Goal: Task Accomplishment & Management: Complete application form

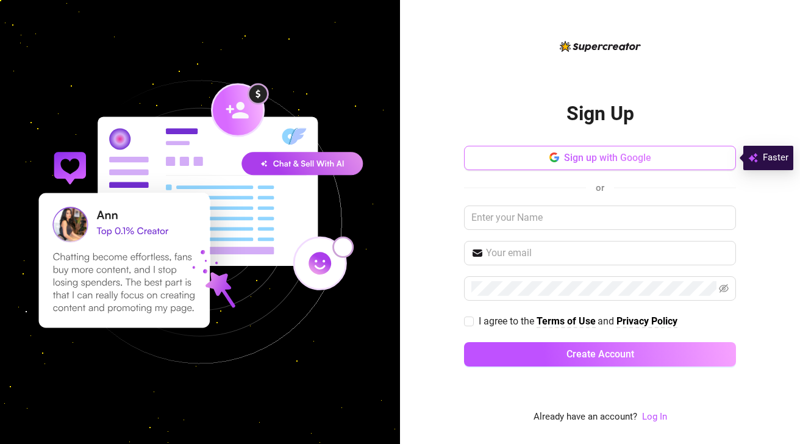
click at [593, 157] on span "Sign up with Google" at bounding box center [607, 158] width 87 height 12
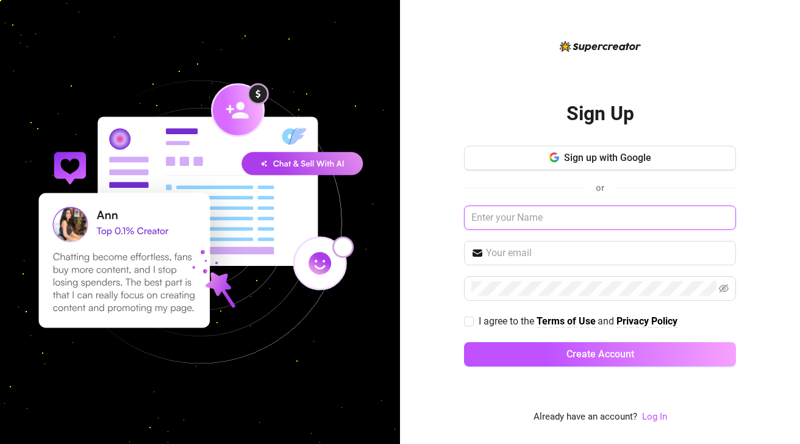
click at [524, 218] on input "text" at bounding box center [600, 218] width 272 height 24
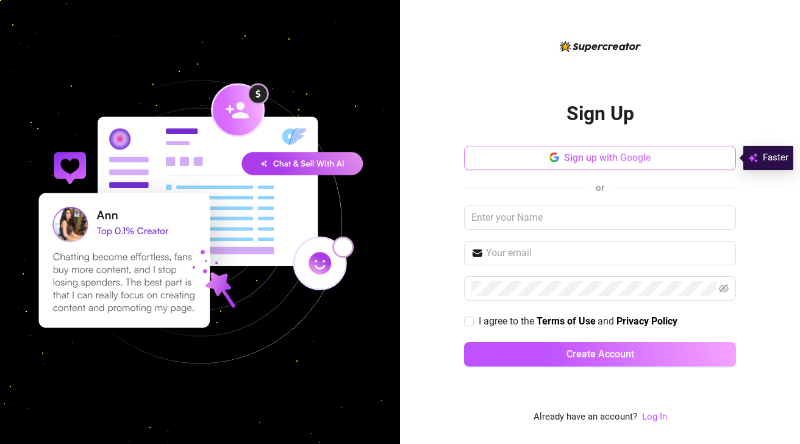
click at [518, 160] on button "Sign up with Google" at bounding box center [600, 158] width 272 height 24
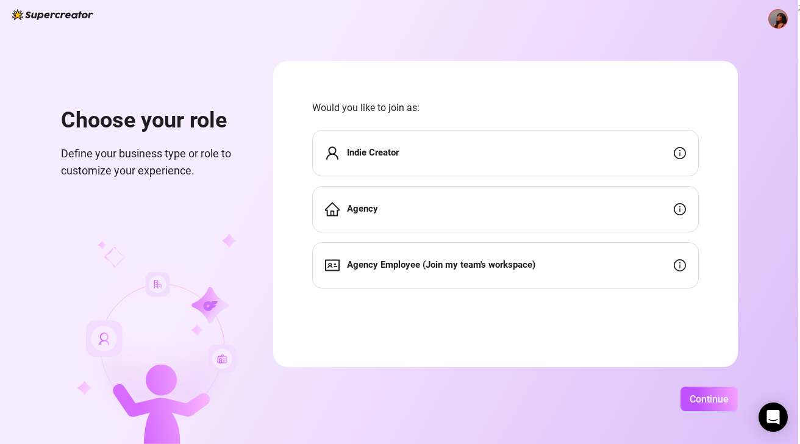
click at [506, 145] on div "Indie Creator" at bounding box center [505, 153] width 387 height 46
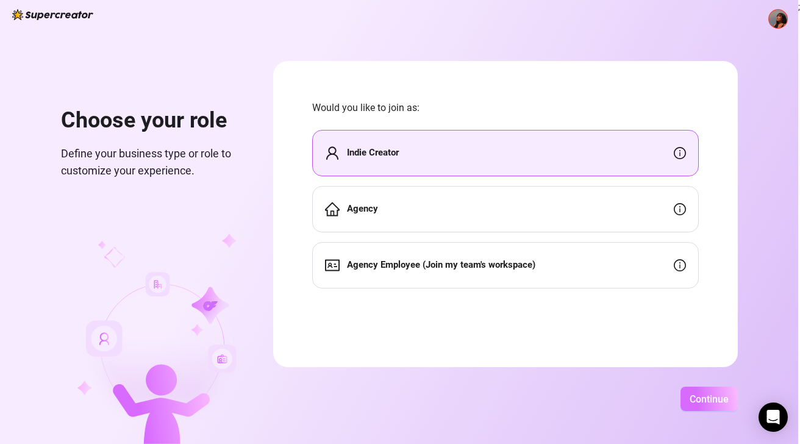
click at [718, 399] on span "Continue" at bounding box center [709, 399] width 39 height 12
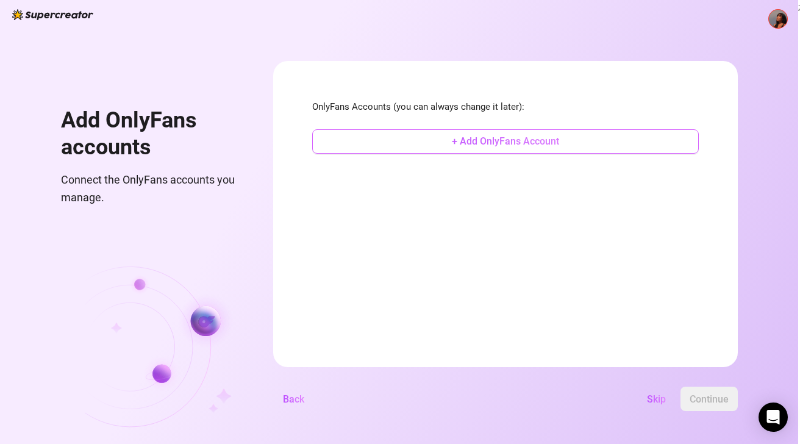
click at [526, 142] on span "+ Add OnlyFans Account" at bounding box center [505, 141] width 107 height 12
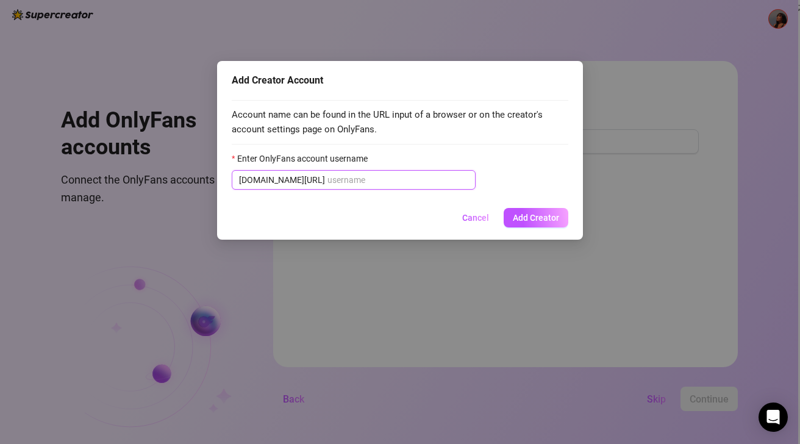
click at [381, 177] on input "Enter OnlyFans account username" at bounding box center [397, 179] width 141 height 13
paste input "annazenvibes"
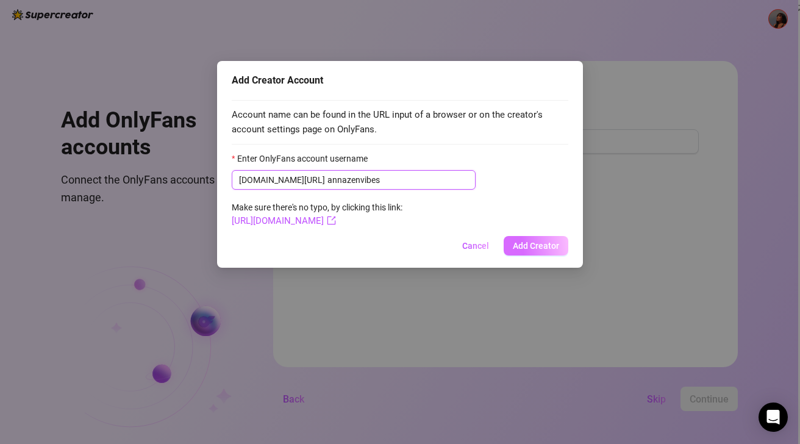
type input "annazenvibes"
click at [523, 238] on button "Add Creator" at bounding box center [536, 246] width 65 height 20
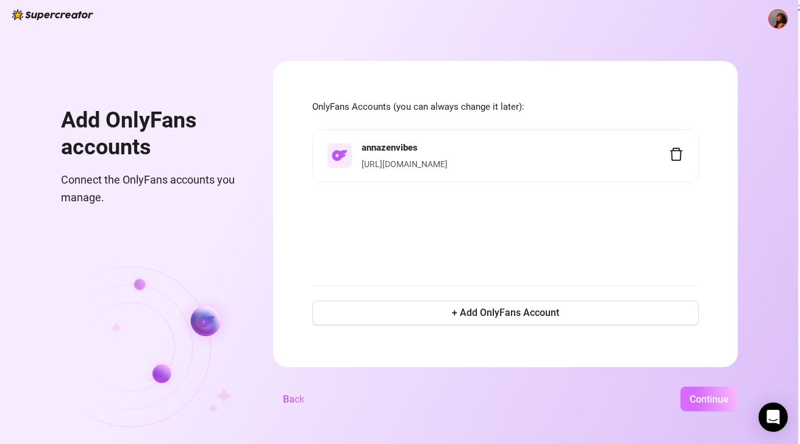
click at [700, 401] on span "Continue" at bounding box center [709, 399] width 39 height 12
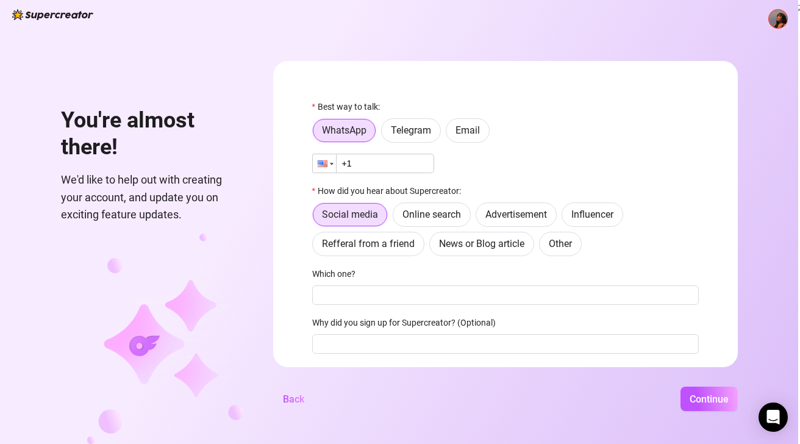
click at [327, 164] on div at bounding box center [323, 163] width 10 height 7
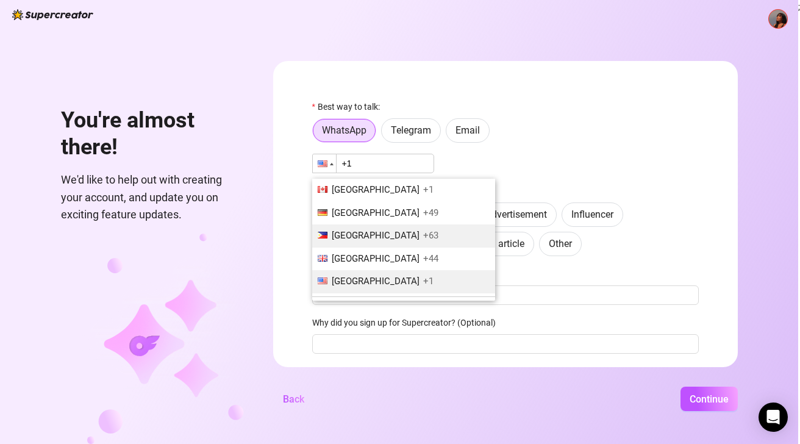
click at [347, 235] on span "[GEOGRAPHIC_DATA]" at bounding box center [376, 235] width 88 height 11
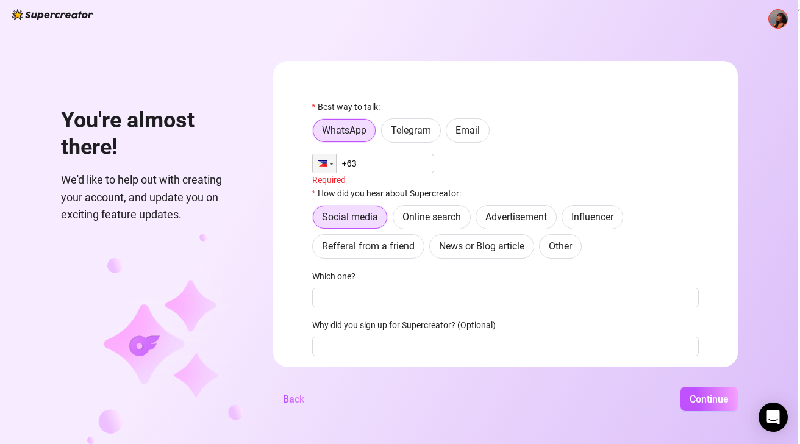
click at [379, 162] on input "+63" at bounding box center [373, 164] width 122 height 20
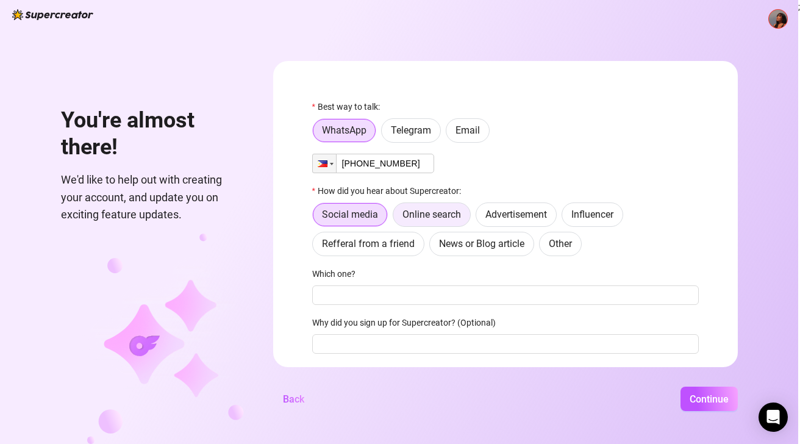
type input "[PHONE_NUMBER]"
click at [450, 218] on span "Online search" at bounding box center [431, 215] width 59 height 12
click at [396, 218] on input "Online search" at bounding box center [396, 218] width 0 height 0
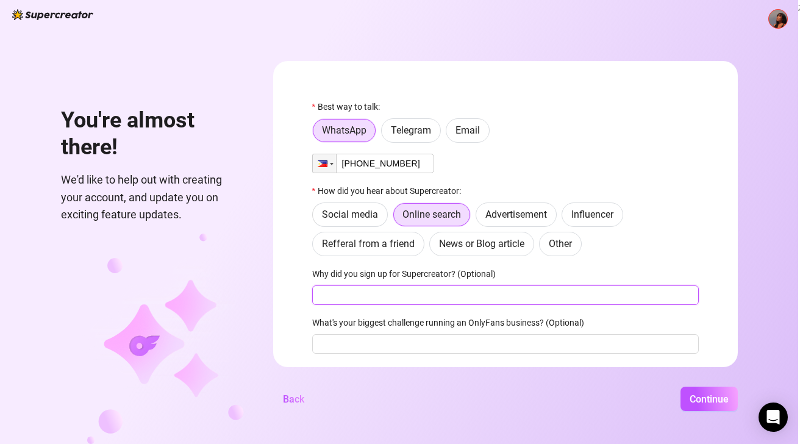
click at [476, 302] on input "Why did you sign up for Supercreator? (Optional)" at bounding box center [505, 295] width 387 height 20
type input "for management"
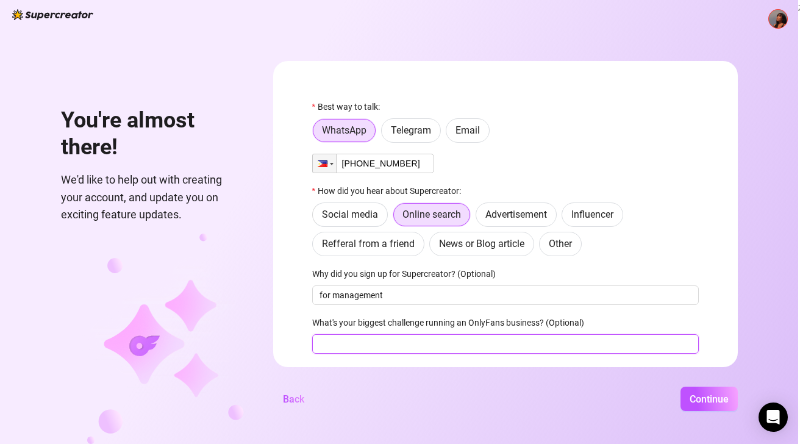
click at [464, 348] on input "What's your biggest challenge running an OnlyFans business? (Optional)" at bounding box center [505, 344] width 387 height 20
type input "subscriber tracking"
click at [699, 398] on span "Continue" at bounding box center [709, 399] width 39 height 12
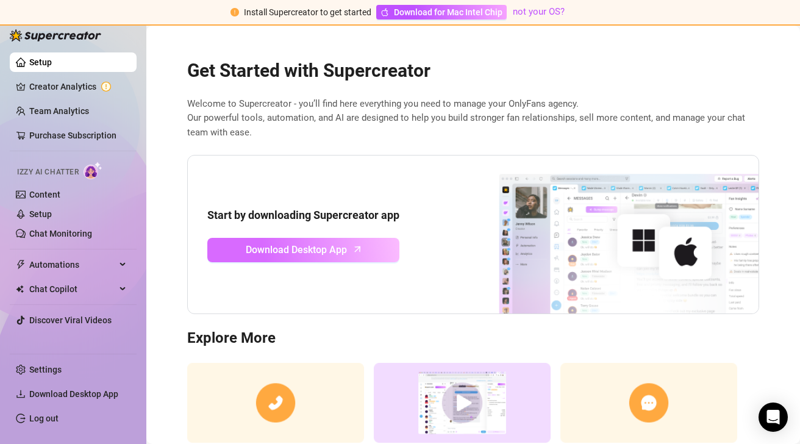
click at [314, 246] on span "Download Desktop App" at bounding box center [296, 249] width 101 height 15
